Goal: Information Seeking & Learning: Learn about a topic

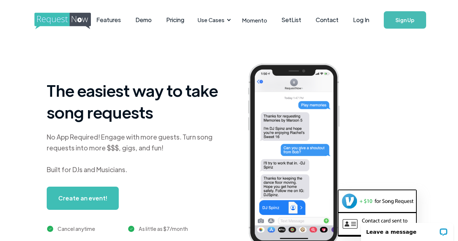
click at [198, 49] on div "The easiest way to take song requests No App Required! Engage with more guests.…" at bounding box center [229, 160] width 414 height 241
click at [189, 21] on link "Pricing" at bounding box center [175, 20] width 33 height 22
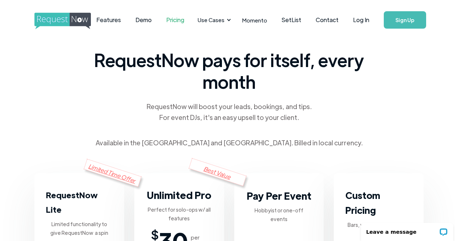
drag, startPoint x: 461, startPoint y: 14, endPoint x: 283, endPoint y: 89, distance: 193.1
click at [283, 89] on span "RequestNow pays for itself, every month" at bounding box center [229, 70] width 275 height 43
